Goal: Navigation & Orientation: Find specific page/section

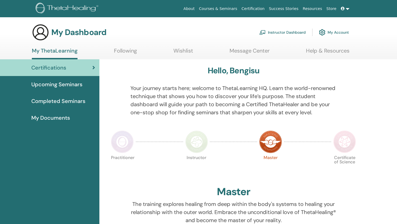
click at [280, 34] on link "Instructor Dashboard" at bounding box center [282, 32] width 46 height 12
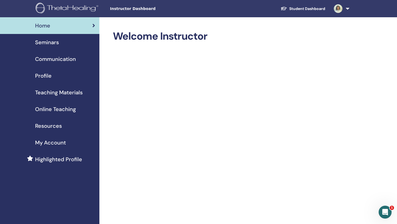
click at [87, 36] on link "Seminars" at bounding box center [49, 42] width 99 height 17
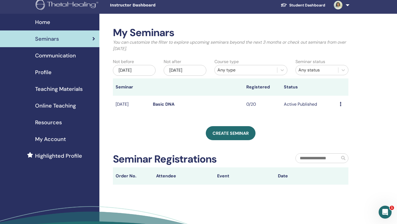
scroll to position [4, 0]
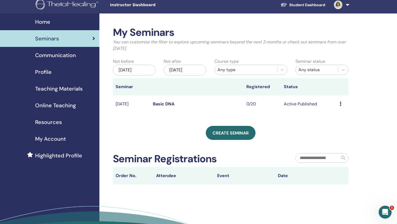
click at [340, 105] on icon at bounding box center [341, 104] width 2 height 4
click at [291, 102] on td "Active Published" at bounding box center [309, 105] width 56 height 18
click at [160, 98] on td "Basic DNA" at bounding box center [196, 105] width 93 height 18
click at [160, 107] on link "Basic DNA" at bounding box center [164, 104] width 22 height 6
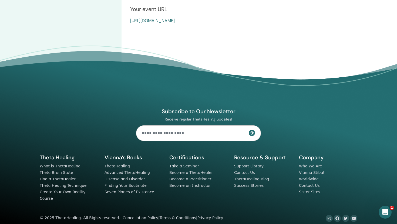
scroll to position [170, 0]
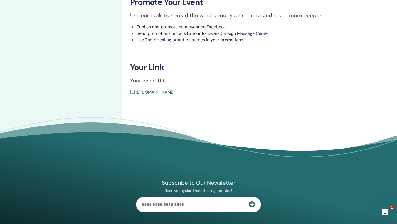
drag, startPoint x: 228, startPoint y: 90, endPoint x: 125, endPoint y: 91, distance: 102.6
copy link "https://www.thetahealing.com/seminar-375242-details.html"
